Goal: Information Seeking & Learning: Learn about a topic

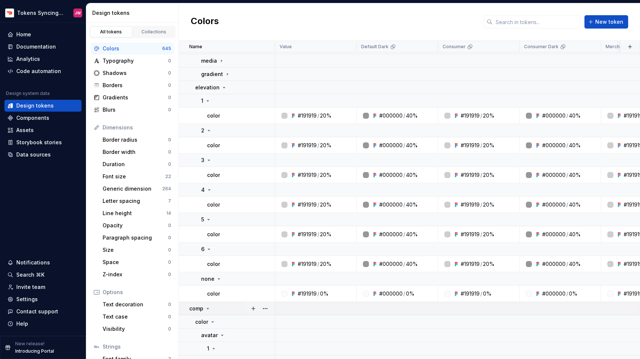
click at [208, 308] on icon at bounding box center [208, 308] width 2 height 1
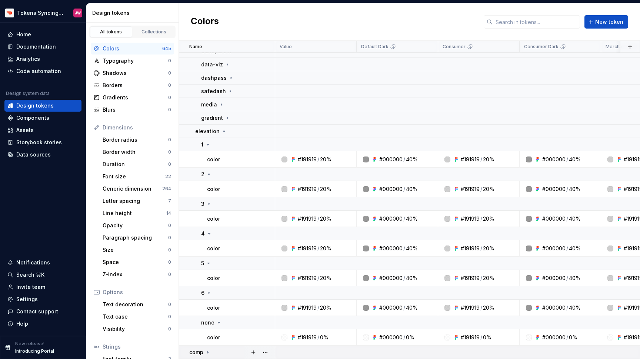
scroll to position [198, 0]
click at [224, 128] on icon at bounding box center [224, 131] width 6 height 6
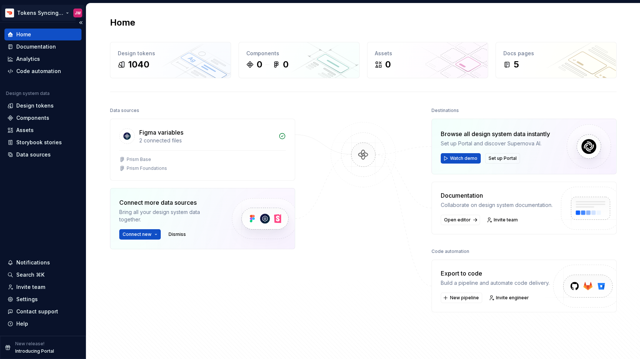
click at [44, 13] on html "Tokens Syncing Test JW Home Documentation Analytics Code automation Design syst…" at bounding box center [320, 179] width 640 height 359
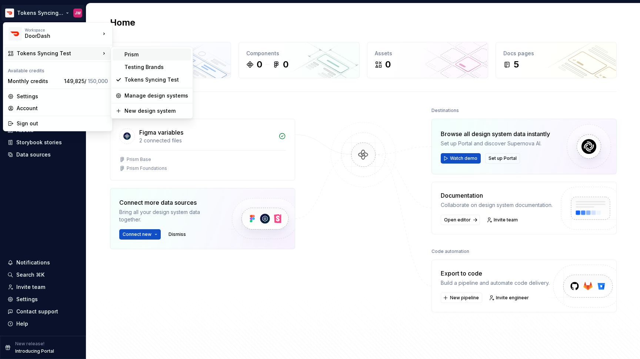
click at [126, 56] on div "Prism" at bounding box center [157, 54] width 64 height 7
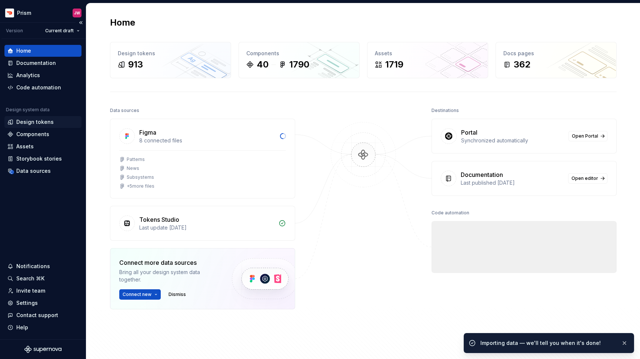
click at [51, 119] on div "Design tokens" at bounding box center [34, 121] width 37 height 7
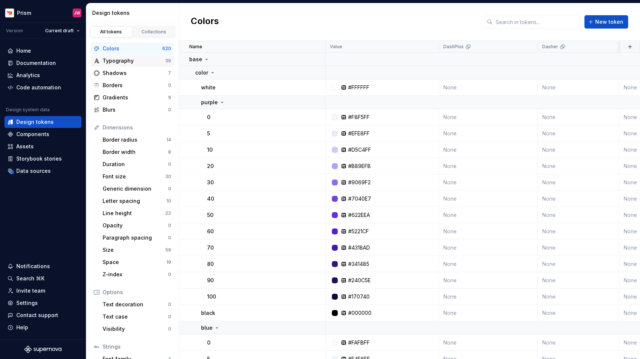
click at [152, 60] on div "Typography" at bounding box center [134, 60] width 63 height 7
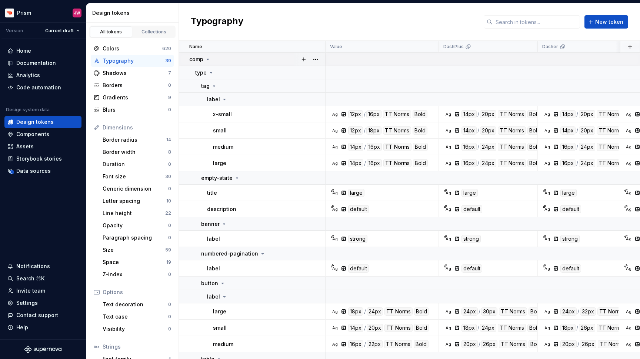
click at [208, 63] on td "comp" at bounding box center [252, 59] width 147 height 13
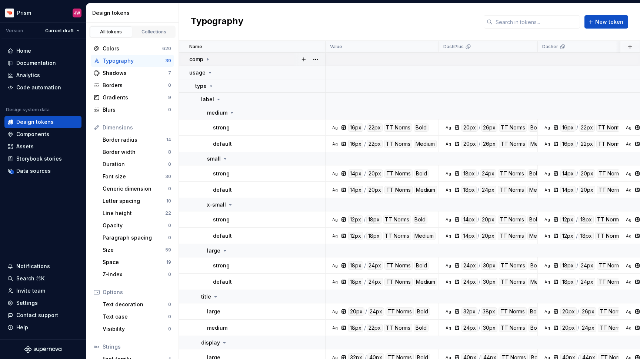
click at [208, 63] on td "comp" at bounding box center [252, 59] width 147 height 13
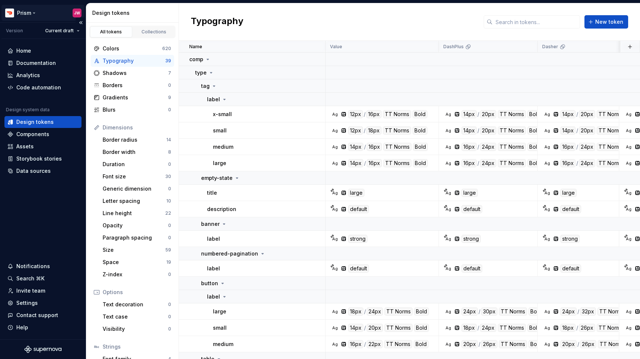
click at [38, 9] on html "Prism JW Version Current draft Home Documentation Analytics Code automation Des…" at bounding box center [320, 179] width 640 height 359
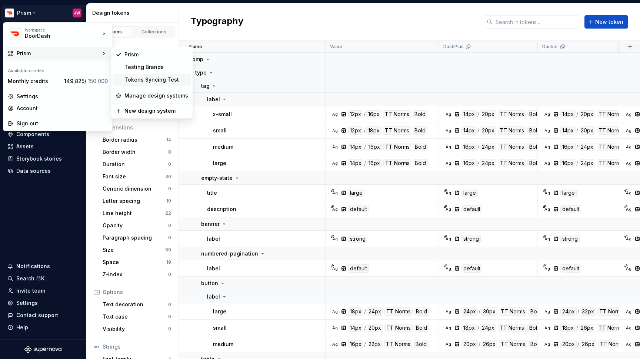
click at [145, 79] on div "Tokens Syncing Test" at bounding box center [157, 79] width 64 height 7
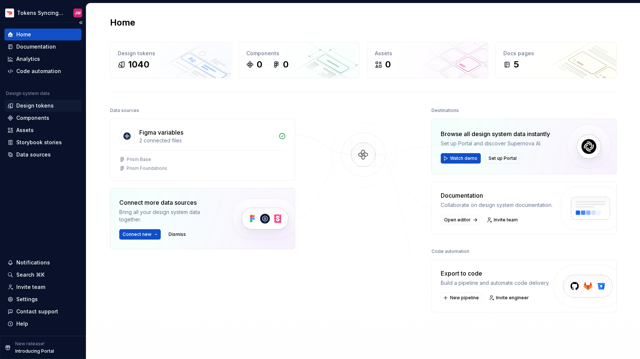
click at [31, 107] on div "Design tokens" at bounding box center [34, 105] width 37 height 7
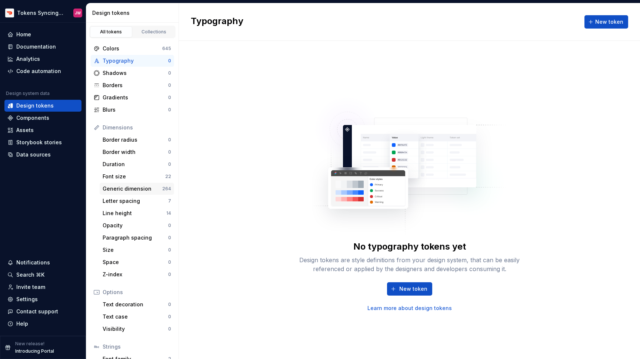
click at [152, 187] on div "Generic dimension" at bounding box center [133, 188] width 60 height 7
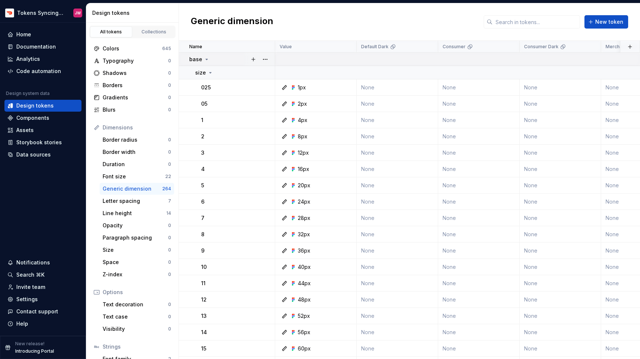
click at [200, 56] on p "base" at bounding box center [195, 59] width 13 height 7
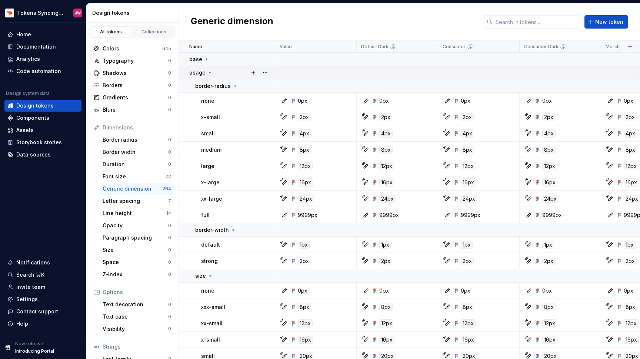
click at [202, 69] on p "usage" at bounding box center [197, 72] width 16 height 7
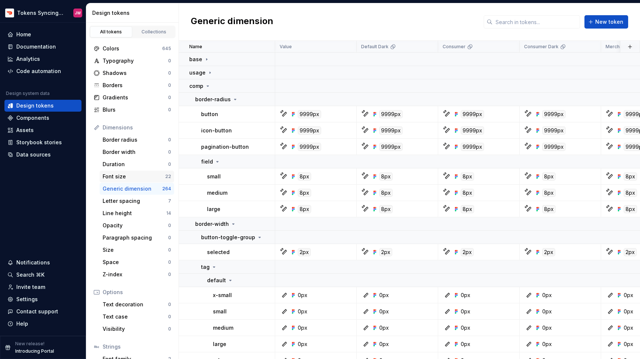
click at [149, 176] on div "Font size" at bounding box center [134, 176] width 63 height 7
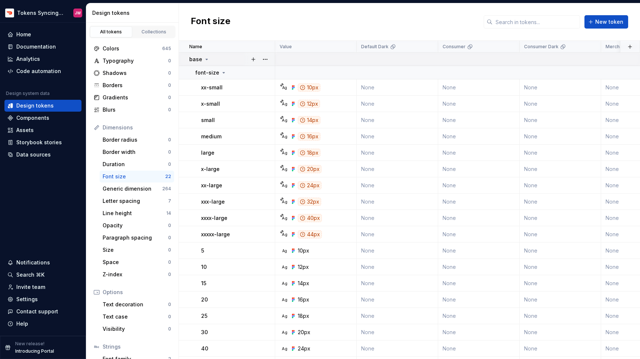
click at [206, 59] on icon at bounding box center [207, 59] width 6 height 6
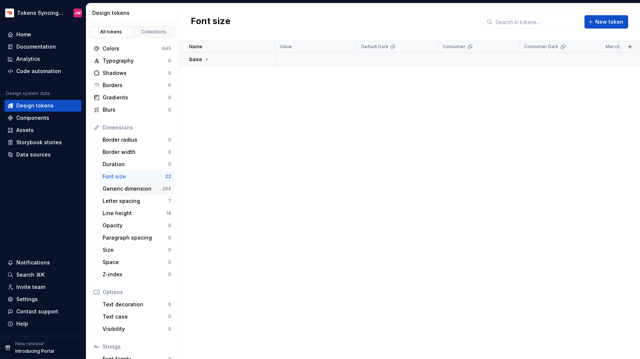
scroll to position [47, 0]
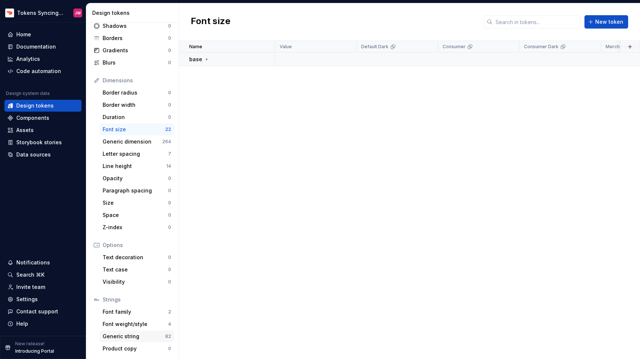
click at [133, 338] on div "Generic string" at bounding box center [134, 335] width 63 height 7
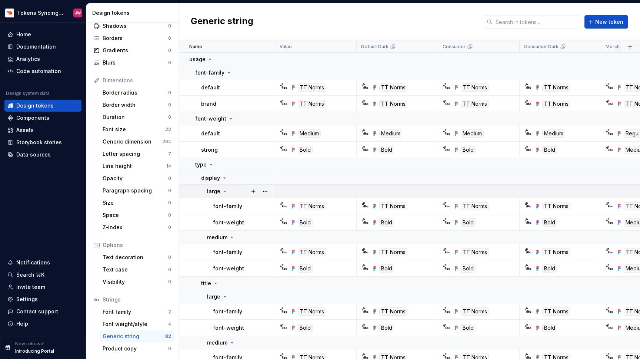
click at [223, 188] on icon at bounding box center [225, 191] width 6 height 6
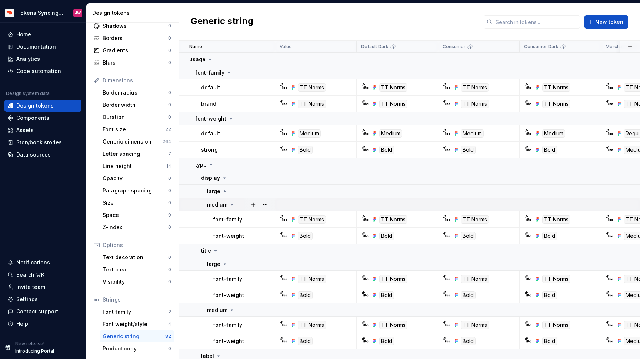
click at [228, 201] on div "medium" at bounding box center [221, 204] width 28 height 7
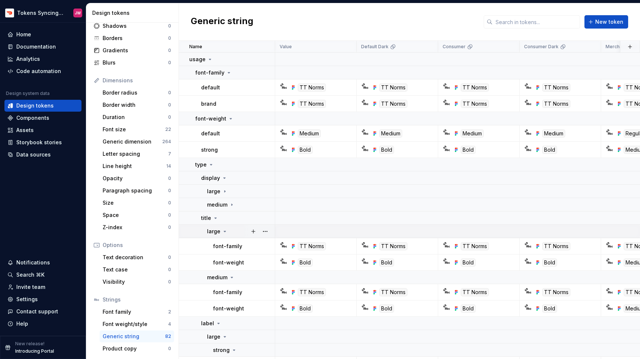
click at [223, 232] on icon at bounding box center [225, 231] width 6 height 6
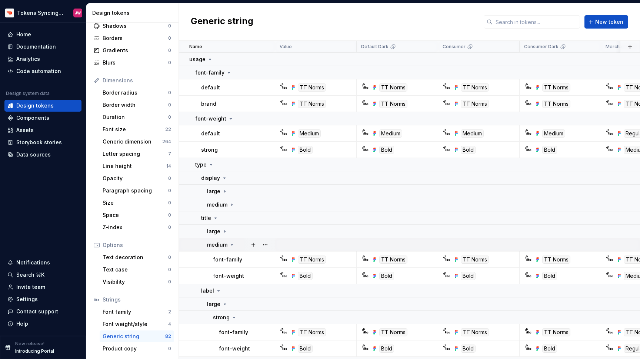
click at [224, 245] on p "medium" at bounding box center [217, 244] width 20 height 7
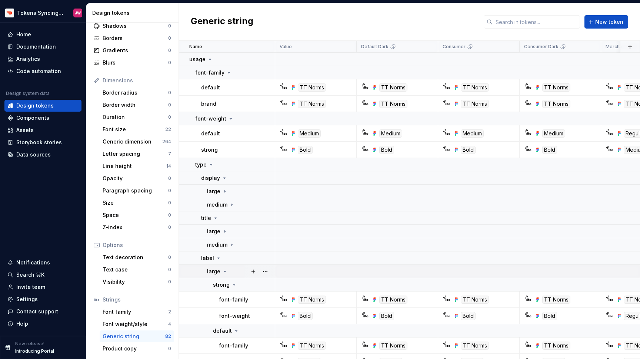
click at [224, 273] on icon at bounding box center [225, 271] width 6 height 6
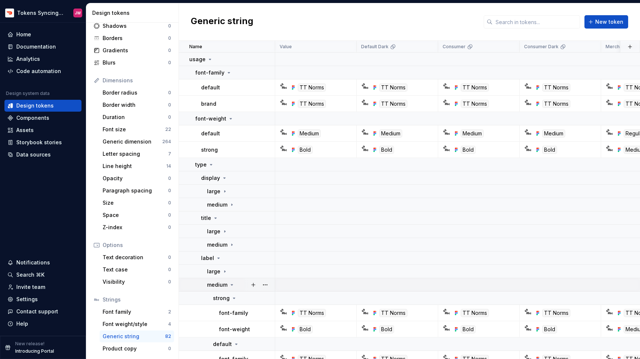
click at [226, 284] on p "medium" at bounding box center [217, 284] width 20 height 7
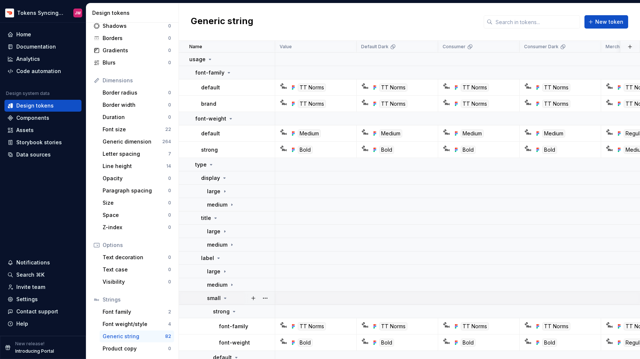
click at [225, 296] on icon at bounding box center [225, 298] width 6 height 6
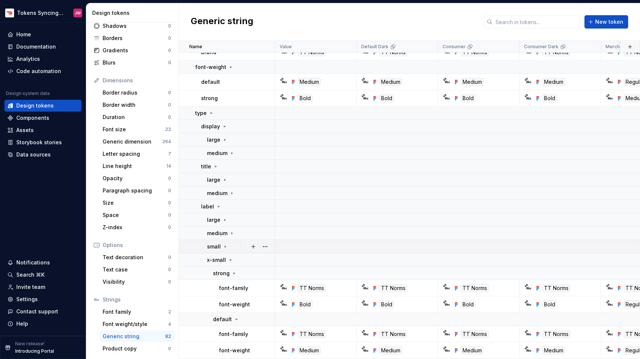
scroll to position [64, 0]
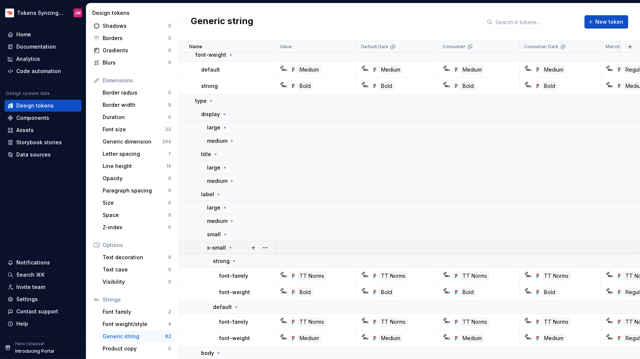
click at [228, 247] on icon at bounding box center [231, 248] width 6 height 6
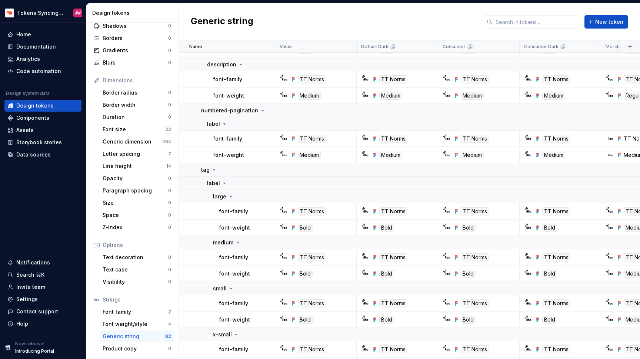
scroll to position [1453, 0]
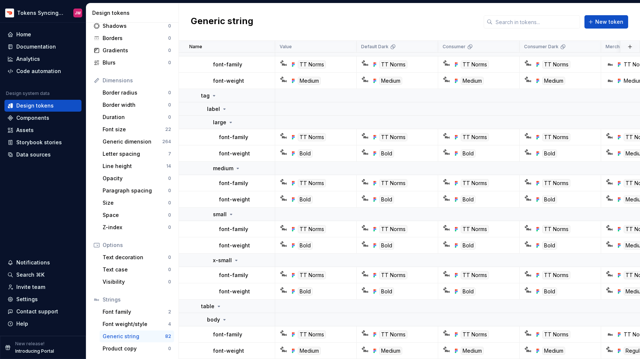
click at [139, 335] on div "Generic string" at bounding box center [134, 335] width 63 height 7
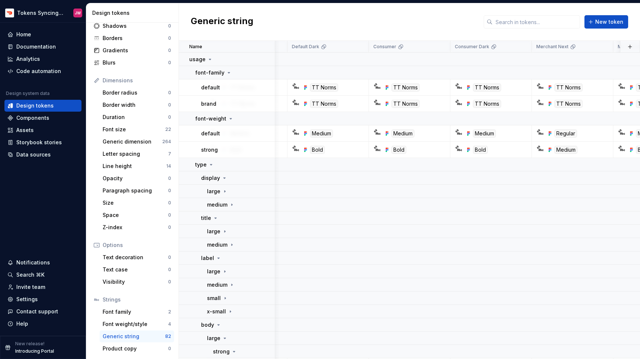
scroll to position [0, 0]
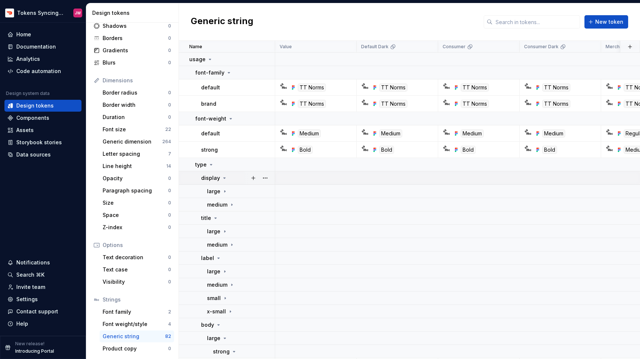
click at [214, 175] on p "display" at bounding box center [210, 177] width 19 height 7
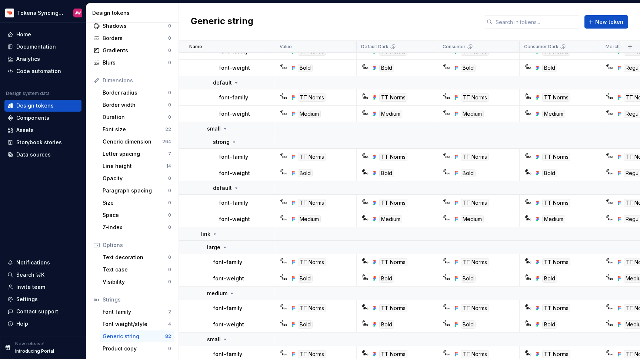
scroll to position [430, 0]
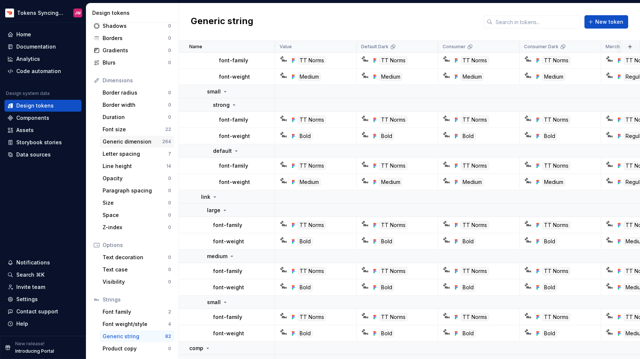
click at [152, 141] on div "Generic dimension" at bounding box center [133, 141] width 60 height 7
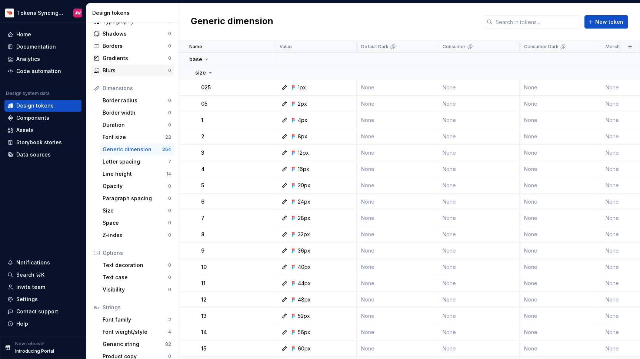
scroll to position [47, 0]
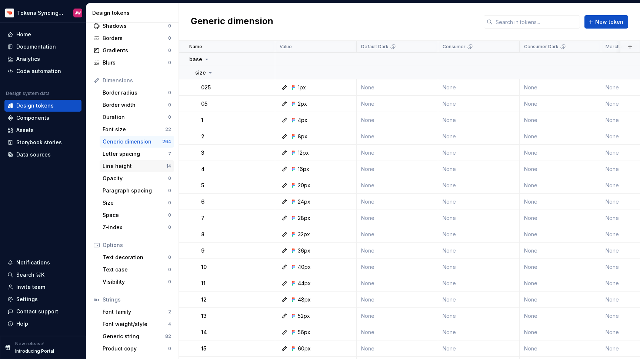
click at [153, 169] on div "Line height" at bounding box center [135, 165] width 64 height 7
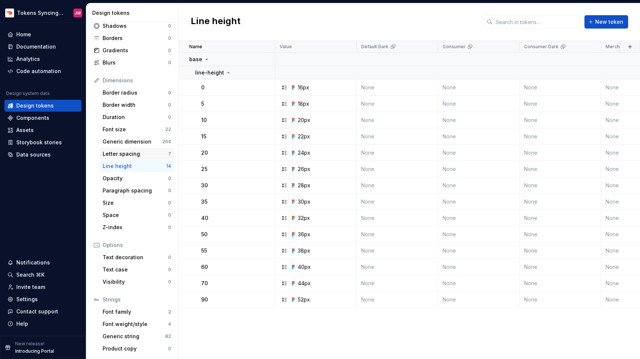
click at [156, 157] on div "Letter spacing 7" at bounding box center [137, 154] width 74 height 12
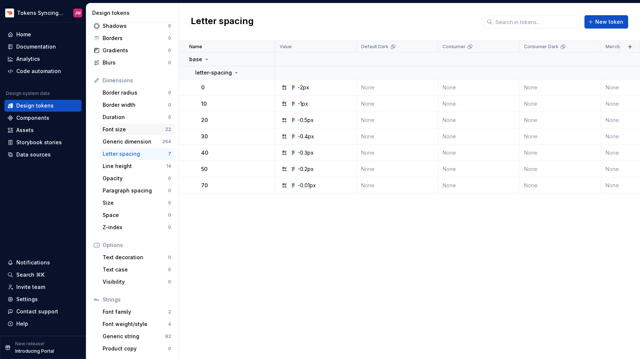
click at [143, 128] on div "Font size" at bounding box center [134, 129] width 63 height 7
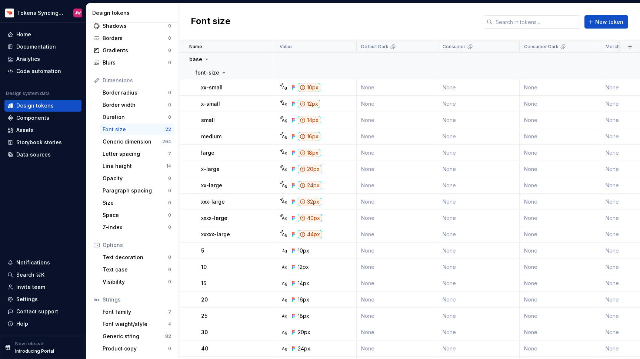
click at [530, 26] on input "text" at bounding box center [536, 21] width 87 height 13
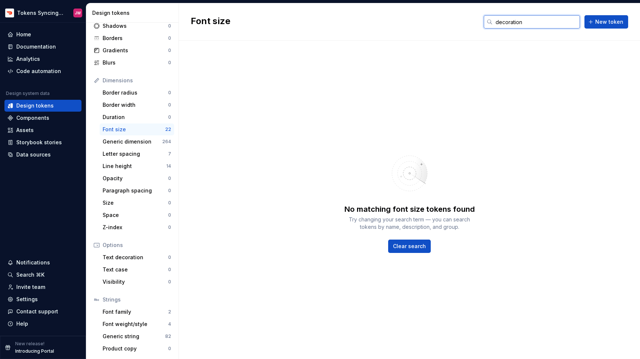
type input "decoration"
